Goal: Information Seeking & Learning: Check status

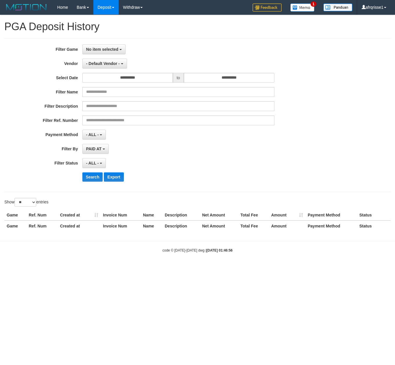
select select "**********"
select select "*"
select select "**"
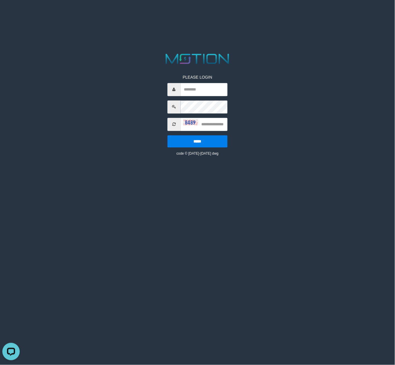
click at [172, 93] on span at bounding box center [174, 89] width 13 height 13
click at [204, 92] on input "text" at bounding box center [204, 89] width 47 height 13
paste input "**********"
type input "**********"
click at [212, 125] on input "text" at bounding box center [204, 124] width 47 height 13
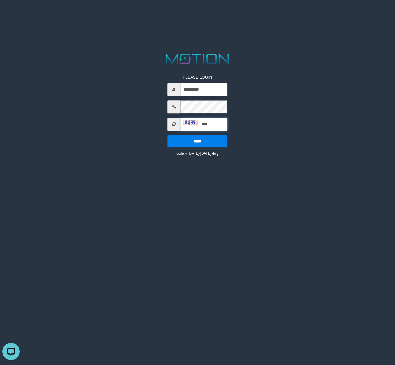
type input "****"
click at [168, 135] on input "*****" at bounding box center [198, 141] width 60 height 12
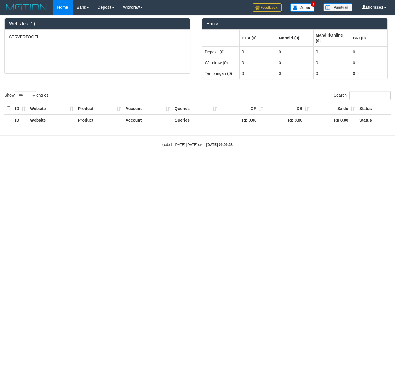
select select "***"
click at [104, 8] on link "Deposit" at bounding box center [105, 7] width 25 height 15
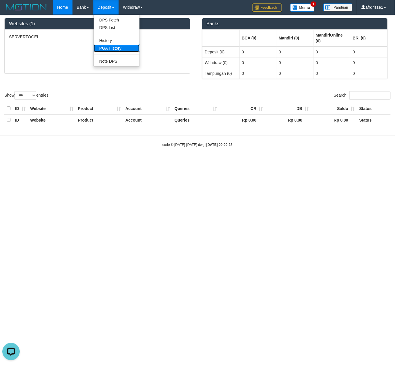
click at [117, 46] on link "PGA History" at bounding box center [117, 48] width 46 height 8
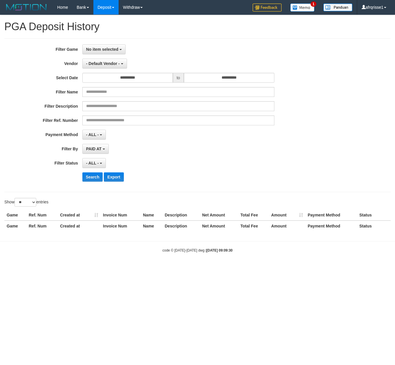
select select
select select "**"
click at [112, 46] on button "No item selected" at bounding box center [103, 49] width 43 height 10
click at [107, 79] on label "[ITOTO] SERVERTOGEL" at bounding box center [120, 79] width 74 height 9
select select "****"
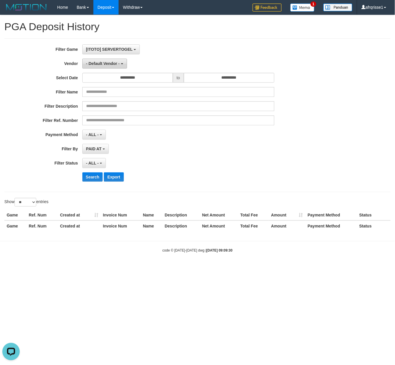
click at [110, 65] on span "- Default Vendor -" at bounding box center [103, 63] width 34 height 5
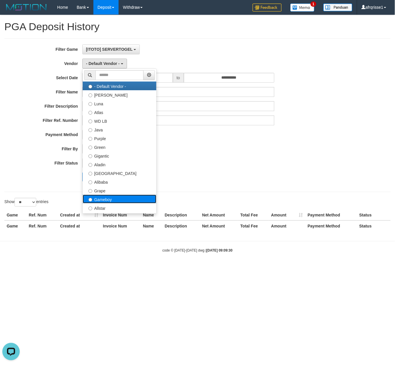
click at [111, 202] on label "Gameboy" at bounding box center [120, 199] width 74 height 9
select select "**********"
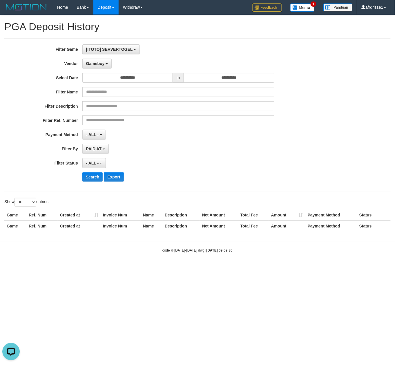
click at [272, 171] on div "**********" at bounding box center [164, 115] width 329 height 142
click at [101, 162] on button "- ALL -" at bounding box center [94, 163] width 24 height 10
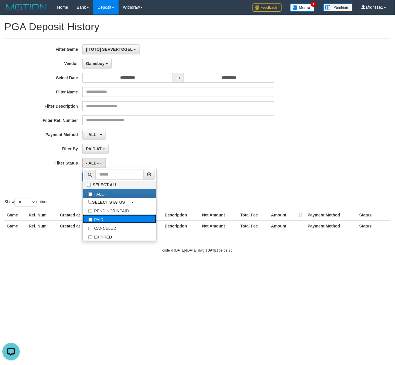
click at [109, 221] on label "PAID" at bounding box center [120, 219] width 74 height 9
select select "*"
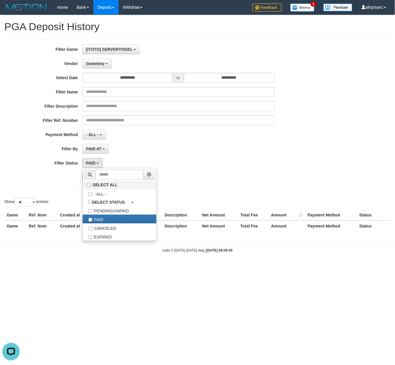
click at [274, 201] on div "Show ** ** ** *** entries" at bounding box center [197, 203] width 395 height 10
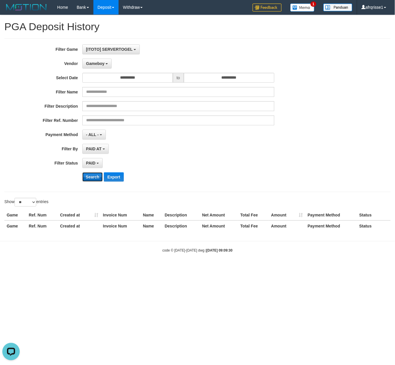
click at [91, 179] on button "Search" at bounding box center [92, 176] width 21 height 9
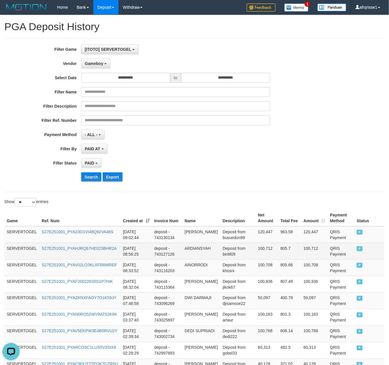
click at [149, 258] on td "[DATE] 08:56:25" at bounding box center [136, 251] width 31 height 17
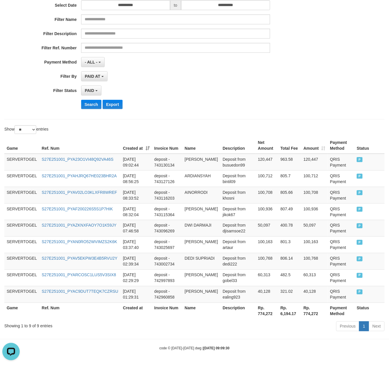
scroll to position [75, 0]
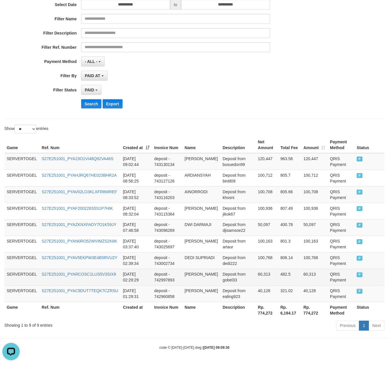
click at [200, 283] on td "[PERSON_NAME]" at bounding box center [202, 277] width 38 height 17
copy td "SUDRAJAT"
copy td "[PERSON_NAME]"
drag, startPoint x: 200, startPoint y: 283, endPoint x: 196, endPoint y: 276, distance: 8.1
click at [196, 276] on td "[PERSON_NAME]" at bounding box center [202, 277] width 38 height 17
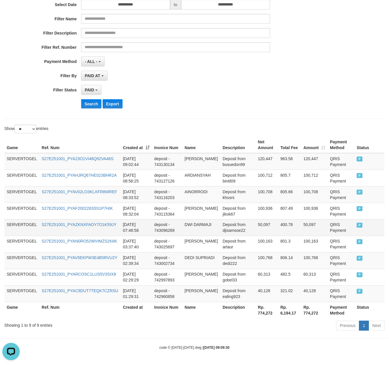
click at [185, 232] on td "DWI DARMAJI" at bounding box center [202, 227] width 38 height 17
click at [197, 264] on td "DEDI SUPRIADI" at bounding box center [202, 260] width 38 height 17
copy td "DEDI SUPRIADI"
drag, startPoint x: 197, startPoint y: 264, endPoint x: 190, endPoint y: 255, distance: 11.1
click at [190, 255] on td "DEDI SUPRIADI" at bounding box center [202, 260] width 38 height 17
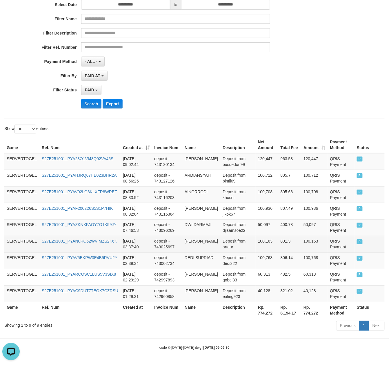
click at [213, 239] on td "[PERSON_NAME]" at bounding box center [202, 244] width 38 height 17
click at [192, 244] on td "[PERSON_NAME]" at bounding box center [202, 244] width 38 height 17
copy td "PRIYANTO"
copy td "[PERSON_NAME]"
drag, startPoint x: 192, startPoint y: 244, endPoint x: 188, endPoint y: 239, distance: 6.4
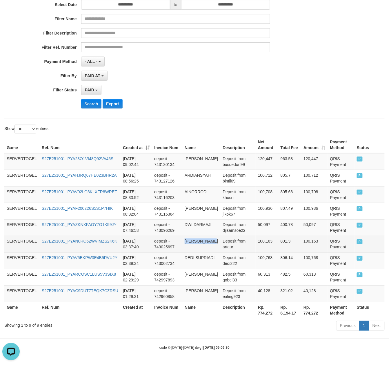
click at [188, 239] on td "[PERSON_NAME]" at bounding box center [202, 244] width 38 height 17
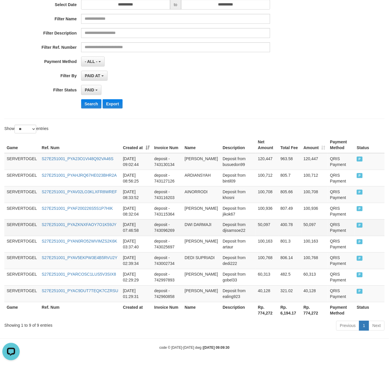
click at [199, 231] on tbody "SERVERTOGEL S27E251001_PYA23O1VI48Q92VA46S [DATE] 09:02:44 deposit - 743130134 …" at bounding box center [194, 227] width 381 height 149
click at [201, 291] on td "[PERSON_NAME]" at bounding box center [202, 294] width 38 height 17
copy td "[PERSON_NAME]"
drag, startPoint x: 201, startPoint y: 291, endPoint x: 190, endPoint y: 290, distance: 11.7
click at [190, 290] on td "[PERSON_NAME]" at bounding box center [202, 294] width 38 height 17
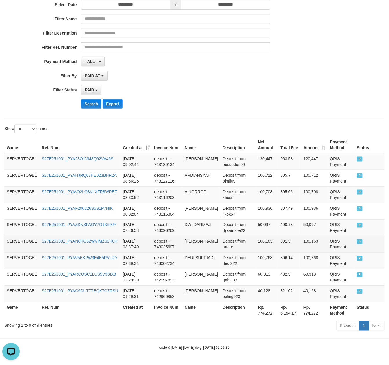
drag, startPoint x: 214, startPoint y: 240, endPoint x: 198, endPoint y: 237, distance: 16.5
click at [210, 240] on td "[PERSON_NAME]" at bounding box center [202, 244] width 38 height 17
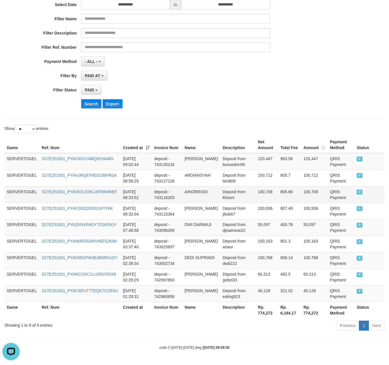
drag, startPoint x: 97, startPoint y: 214, endPoint x: 122, endPoint y: 193, distance: 32.4
click at [98, 213] on td "S27E251001_PYAF200226S5S1P7HIK" at bounding box center [79, 211] width 81 height 17
click at [215, 229] on td "DWI DARMAJI" at bounding box center [202, 227] width 38 height 17
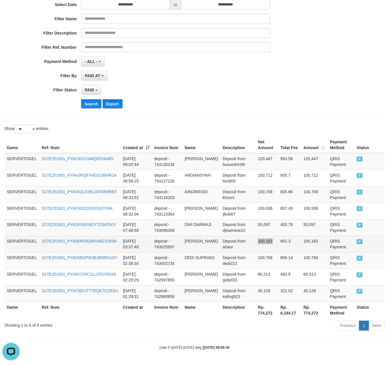
click at [270, 241] on td "100,163" at bounding box center [267, 244] width 23 height 17
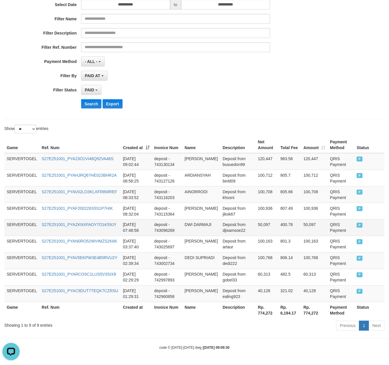
click at [210, 222] on td "DWI DARMAJI" at bounding box center [202, 227] width 38 height 17
copy td "DARMAJI"
copy td "DWI DARMAJI"
drag, startPoint x: 210, startPoint y: 222, endPoint x: 185, endPoint y: 222, distance: 25.2
click at [185, 222] on td "DWI DARMAJI" at bounding box center [202, 227] width 38 height 17
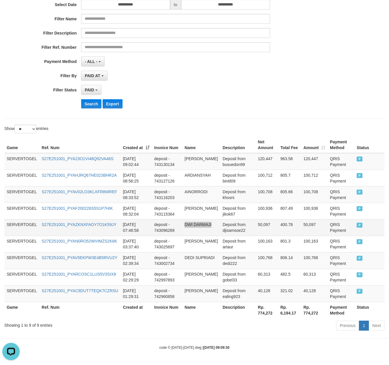
click at [198, 235] on td "DWI DARMAJI" at bounding box center [202, 227] width 38 height 17
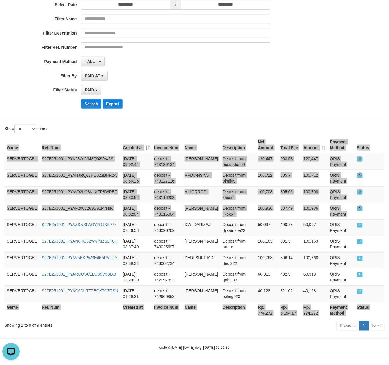
click at [389, 217] on html "Toggle navigation Home Bank Account List Load By Website Group [ITOTO] SERVERTO…" at bounding box center [194, 146] width 389 height 438
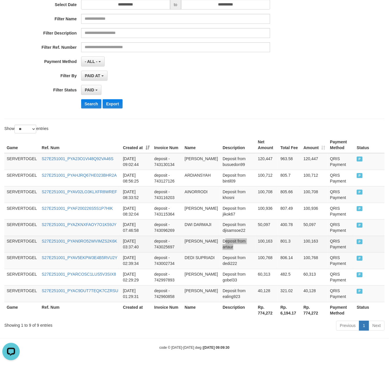
click at [230, 245] on td "Deposit from artaur" at bounding box center [238, 244] width 35 height 17
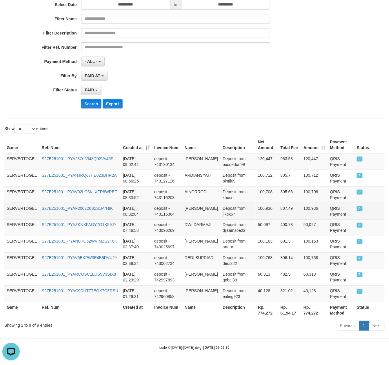
click at [198, 214] on td "[PERSON_NAME]" at bounding box center [202, 211] width 38 height 17
copy td "SITORUS"
copy td "[PERSON_NAME]"
drag, startPoint x: 198, startPoint y: 214, endPoint x: 184, endPoint y: 203, distance: 17.9
click at [184, 203] on td "[PERSON_NAME]" at bounding box center [202, 211] width 38 height 17
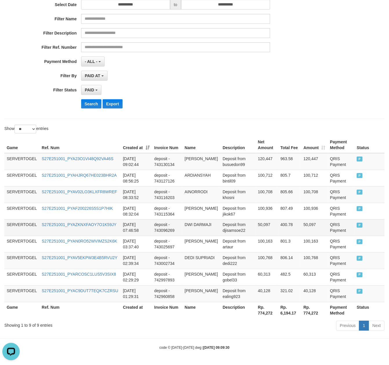
click at [266, 227] on td "50,097" at bounding box center [267, 227] width 23 height 17
click at [197, 189] on td "AINORRODI" at bounding box center [202, 194] width 38 height 17
click at [196, 234] on td "DWI DARMAJI" at bounding box center [202, 227] width 38 height 17
click at [212, 192] on td "AINORRODI" at bounding box center [202, 194] width 38 height 17
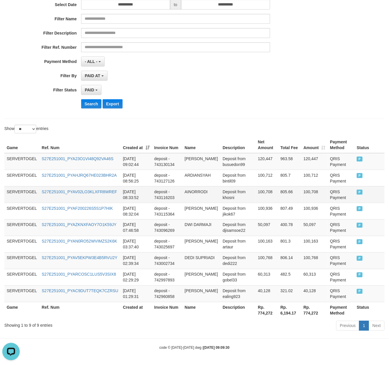
click at [193, 194] on td "AINORRODI" at bounding box center [202, 194] width 38 height 17
drag, startPoint x: 193, startPoint y: 194, endPoint x: 131, endPoint y: 223, distance: 68.8
click at [192, 193] on td "AINORRODI" at bounding box center [202, 194] width 38 height 17
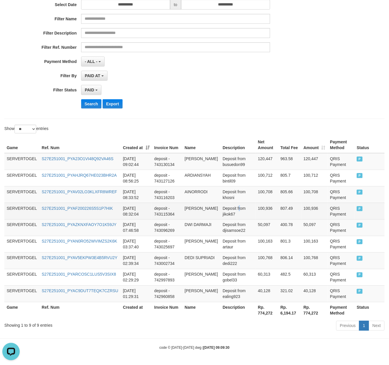
click at [236, 207] on td "Deposit from jikok67" at bounding box center [238, 211] width 35 height 17
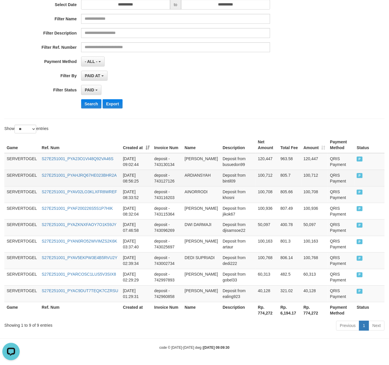
click at [191, 178] on td "ARDIANSYAH" at bounding box center [202, 178] width 38 height 17
drag, startPoint x: 192, startPoint y: 178, endPoint x: 212, endPoint y: 178, distance: 20.3
click at [212, 178] on td "ARDIANSYAH" at bounding box center [202, 178] width 38 height 17
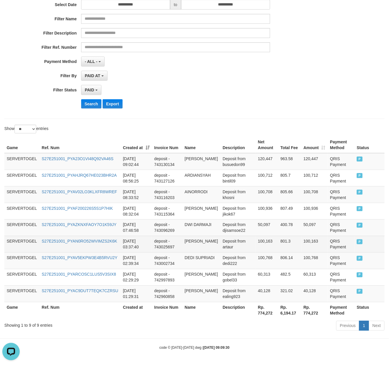
click at [246, 242] on td "Deposit from artaur" at bounding box center [238, 244] width 35 height 17
click at [230, 250] on td "Deposit from artaur" at bounding box center [238, 244] width 35 height 17
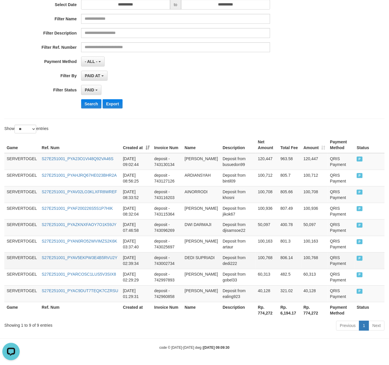
click at [190, 263] on td "DEDI SUPRIADI" at bounding box center [202, 260] width 38 height 17
drag, startPoint x: 190, startPoint y: 263, endPoint x: 190, endPoint y: 256, distance: 7.3
click at [190, 256] on td "DEDI SUPRIADI" at bounding box center [202, 260] width 38 height 17
click at [248, 259] on td "Deposit from dedi222" at bounding box center [238, 260] width 35 height 17
click at [190, 224] on td "DWI DARMAJI" at bounding box center [202, 227] width 38 height 17
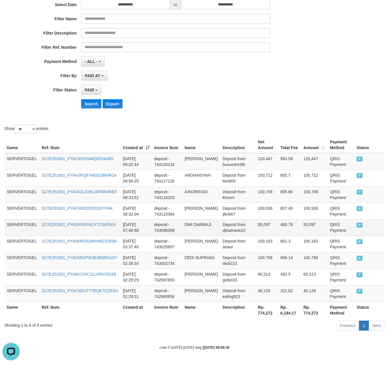
drag, startPoint x: 183, startPoint y: 255, endPoint x: 206, endPoint y: 230, distance: 34.1
click at [184, 255] on tr "SERVERTOGEL S27E251001_PYAV5EKPW3E4B5RVU2Y [DATE] 02:39:34 deposit - 743002734 …" at bounding box center [194, 260] width 381 height 17
click at [187, 163] on td "[PERSON_NAME]" at bounding box center [202, 161] width 38 height 17
drag, startPoint x: 187, startPoint y: 163, endPoint x: 188, endPoint y: 157, distance: 5.9
click at [188, 157] on td "[PERSON_NAME]" at bounding box center [202, 161] width 38 height 17
